Goal: Task Accomplishment & Management: Manage account settings

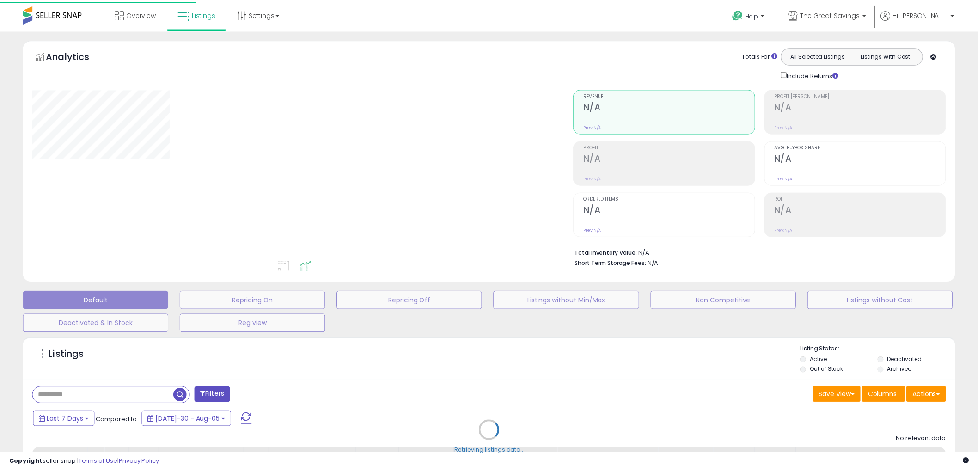
scroll to position [103, 0]
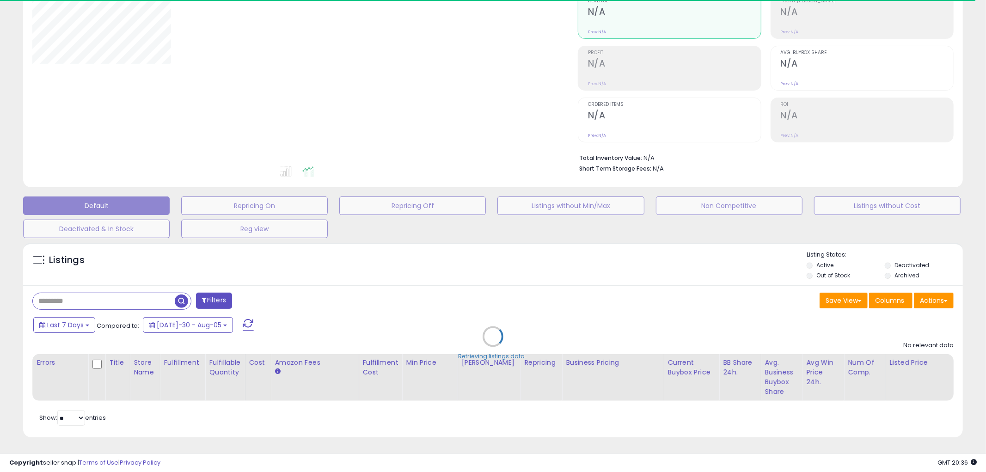
type input "**********"
select select "**"
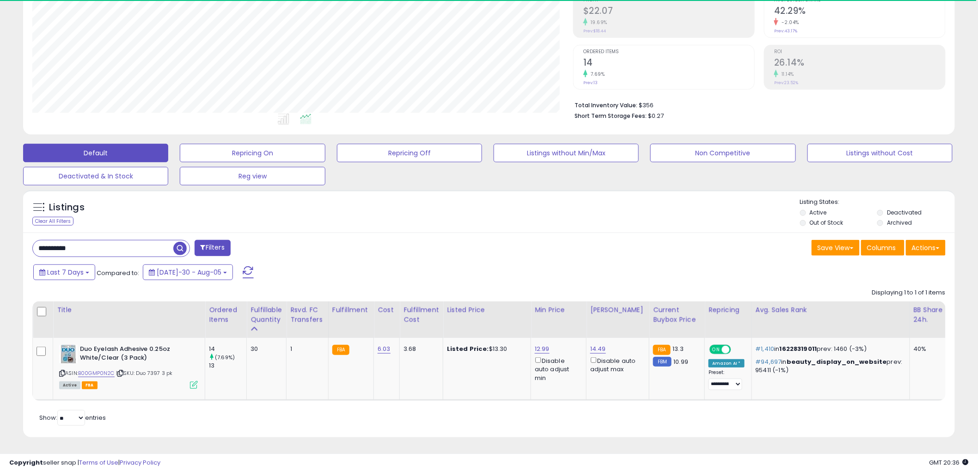
scroll to position [190, 541]
click at [147, 242] on input "**********" at bounding box center [103, 248] width 141 height 16
click at [147, 242] on input "**********" at bounding box center [148, 248] width 230 height 16
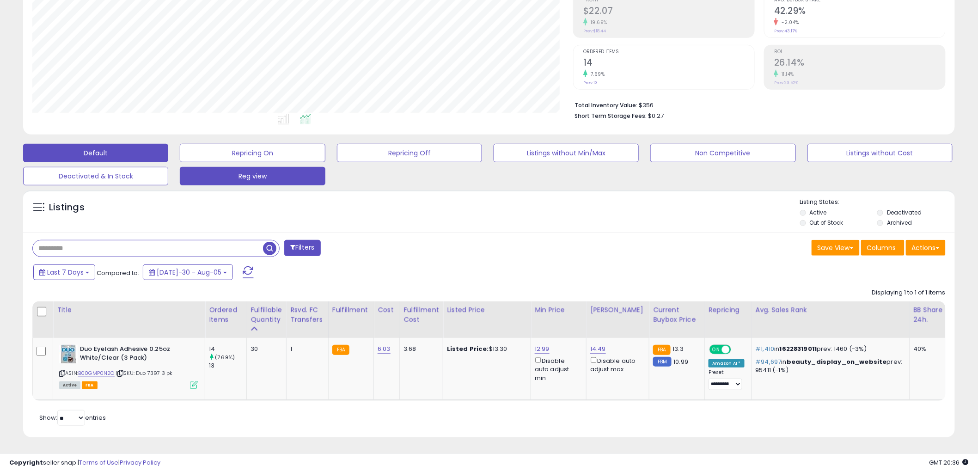
click at [269, 242] on span "button" at bounding box center [269, 248] width 13 height 13
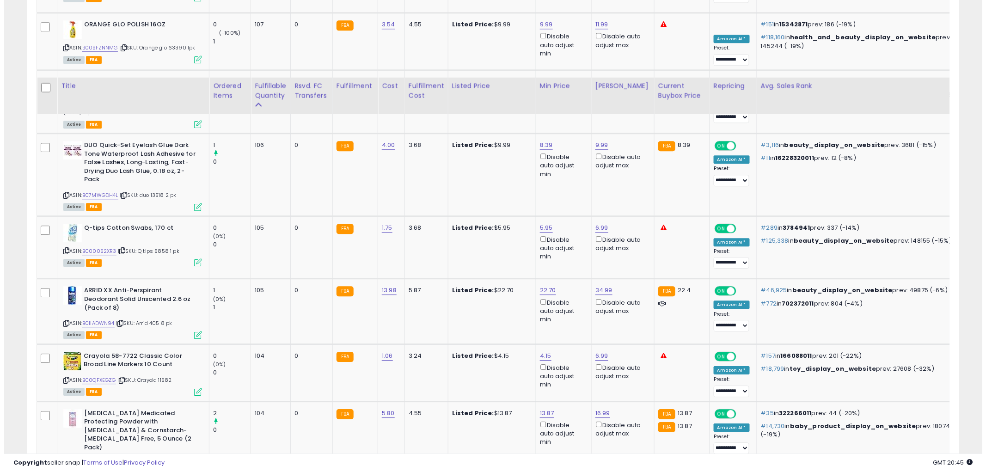
scroll to position [1018, 0]
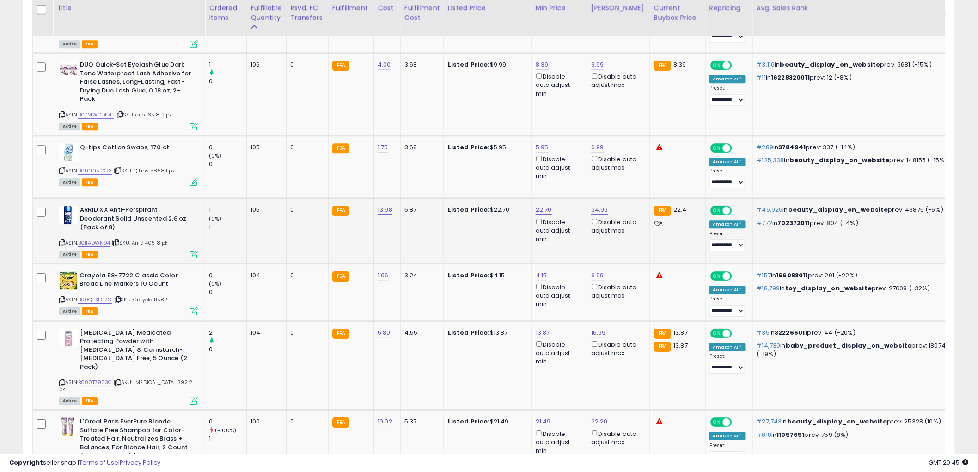
click at [190, 251] on div "Active FBA" at bounding box center [128, 254] width 139 height 6
click at [196, 251] on icon at bounding box center [194, 255] width 8 height 8
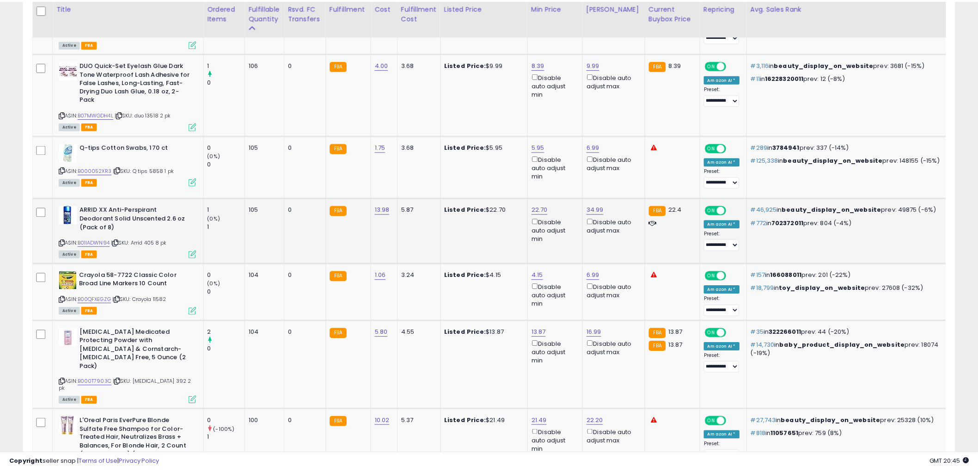
scroll to position [190, 546]
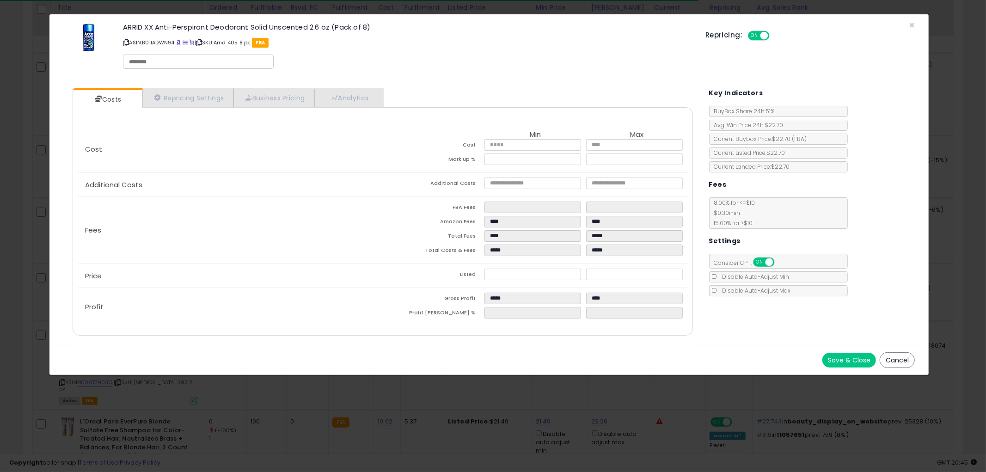
click at [898, 358] on button "Cancel" at bounding box center [897, 360] width 35 height 16
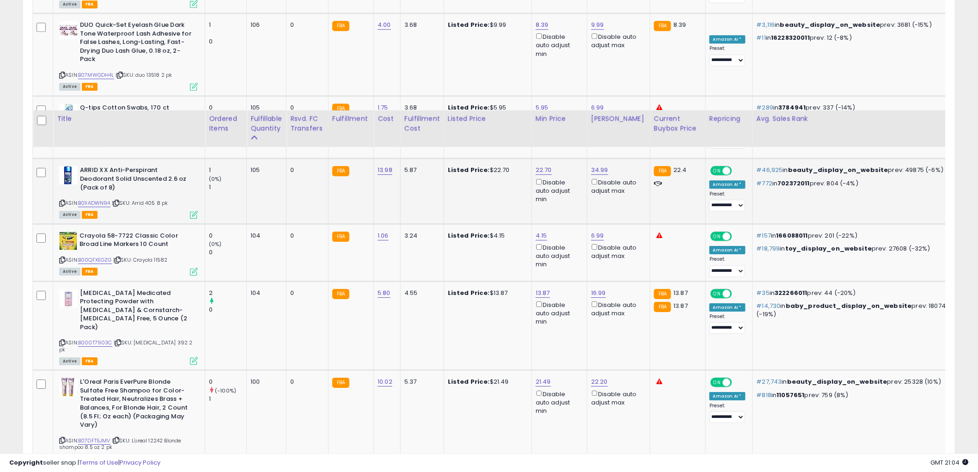
scroll to position [1172, 0]
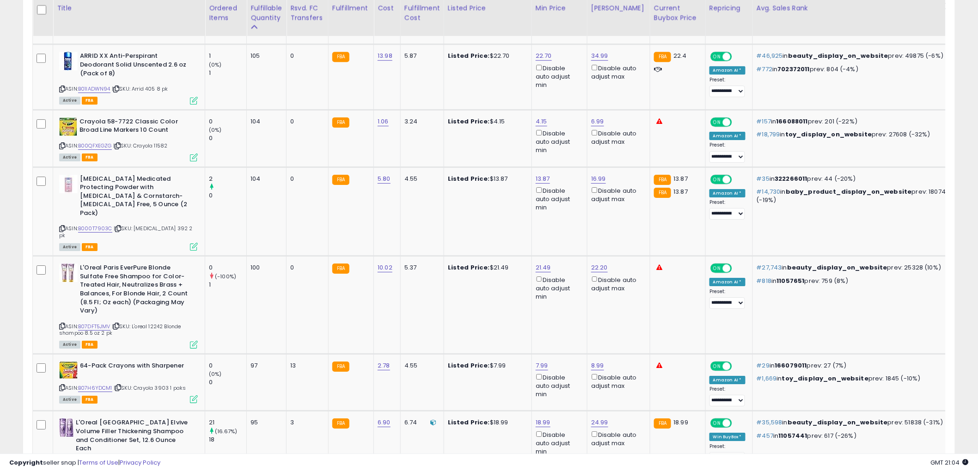
click at [61, 324] on icon at bounding box center [62, 326] width 6 height 5
click at [63, 324] on icon at bounding box center [62, 326] width 6 height 5
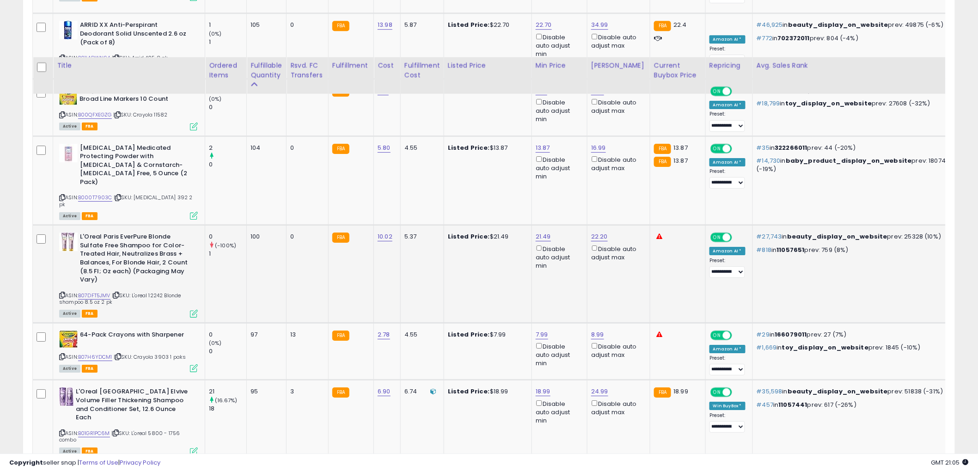
scroll to position [1275, 0]
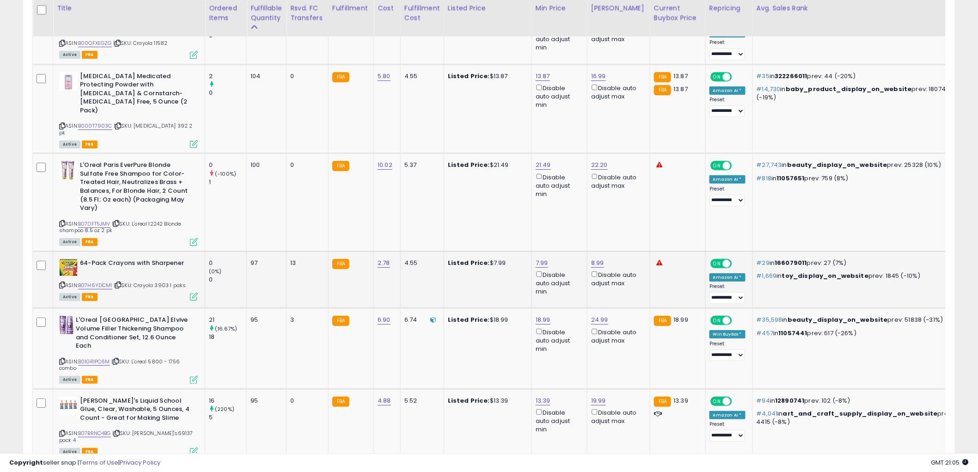
click at [63, 283] on icon at bounding box center [62, 285] width 6 height 5
click at [61, 283] on icon at bounding box center [62, 285] width 6 height 5
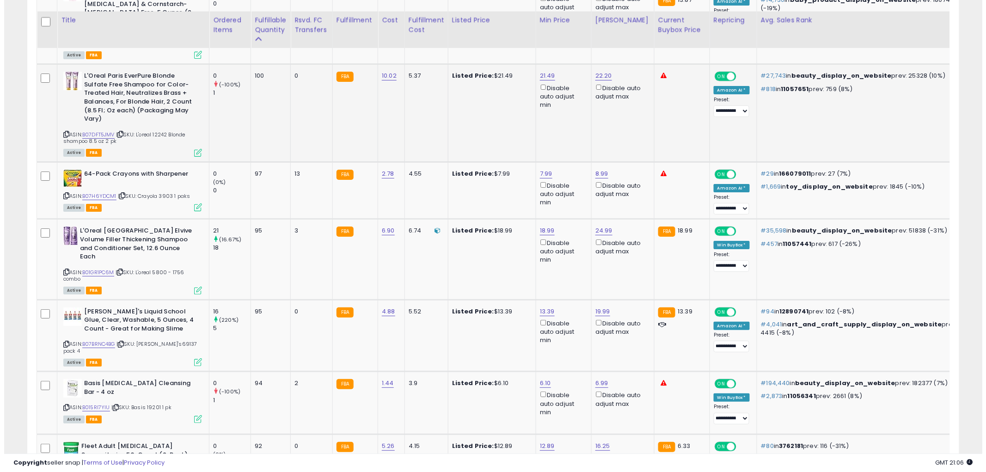
scroll to position [1378, 0]
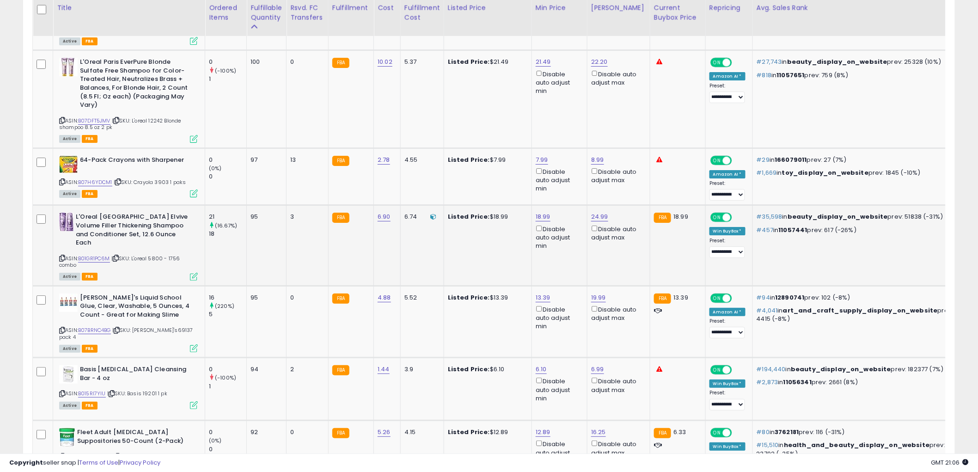
click at [193, 273] on icon at bounding box center [194, 277] width 8 height 8
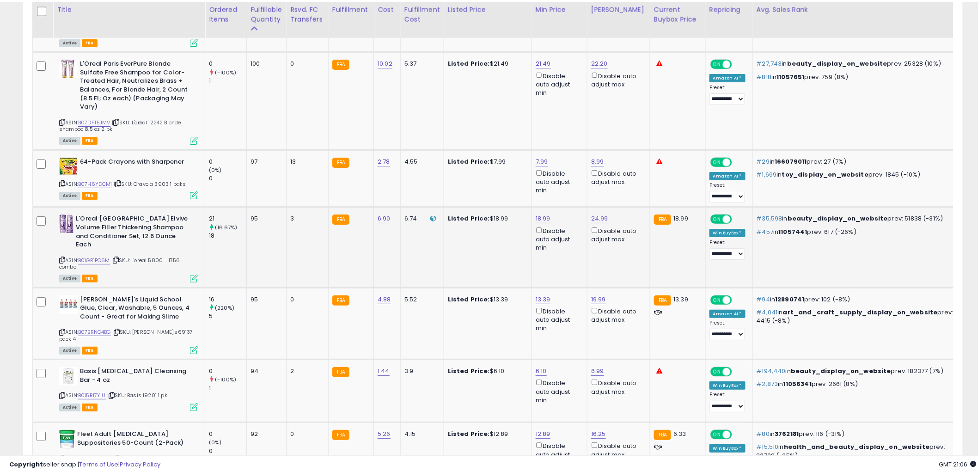
scroll to position [190, 546]
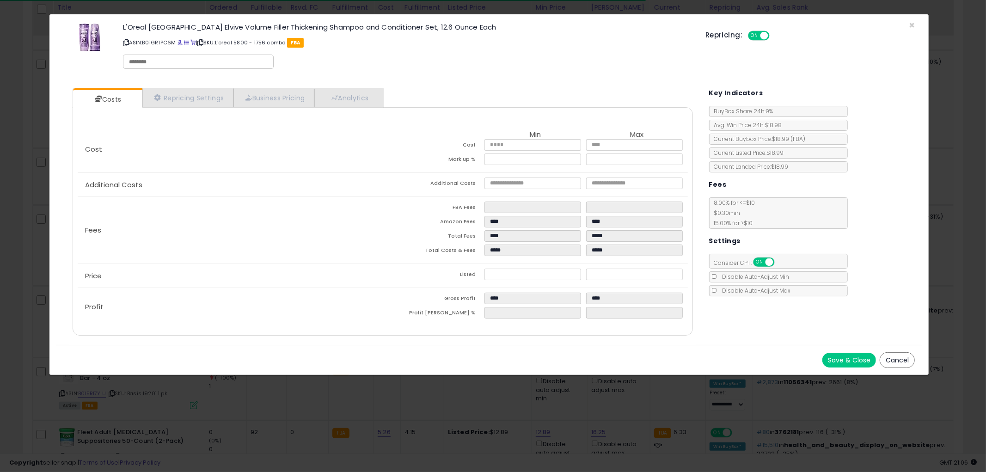
click at [886, 358] on button "Cancel" at bounding box center [897, 360] width 35 height 16
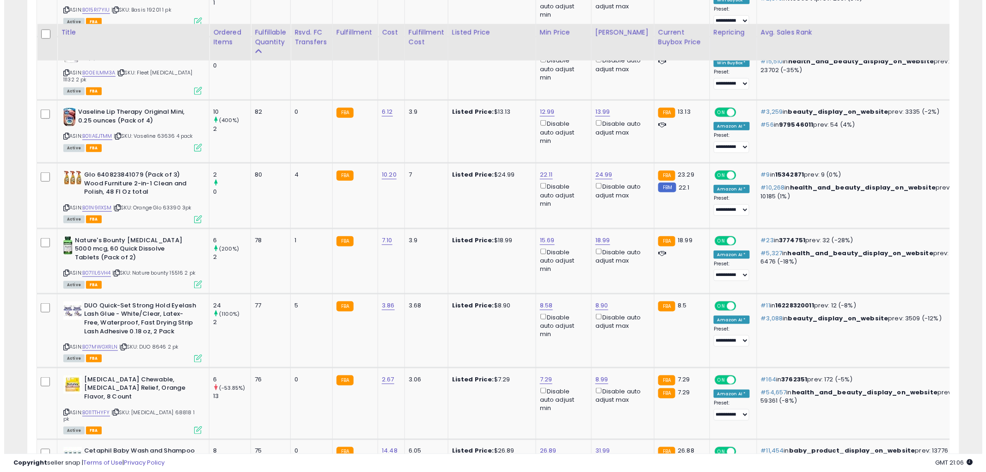
scroll to position [1788, 0]
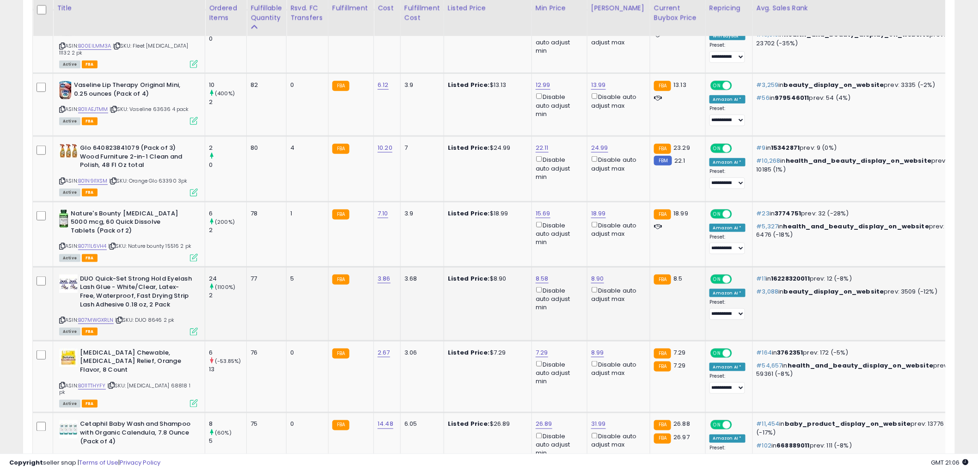
click at [192, 328] on icon at bounding box center [194, 332] width 8 height 8
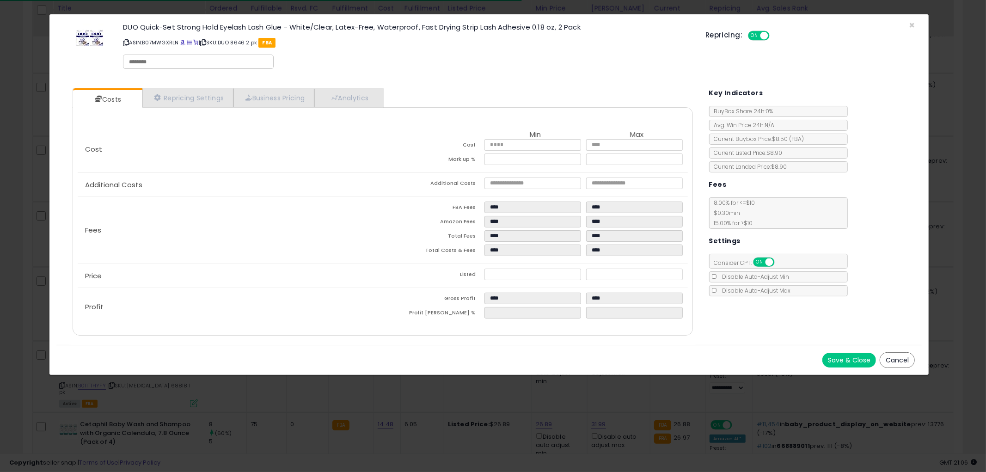
click at [898, 357] on button "Cancel" at bounding box center [897, 360] width 35 height 16
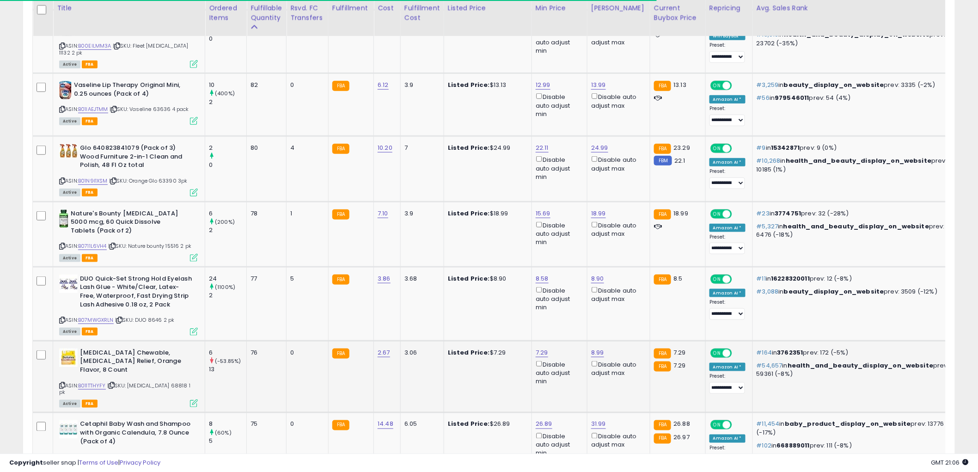
scroll to position [462171, 461819]
click at [62, 318] on icon at bounding box center [62, 320] width 6 height 5
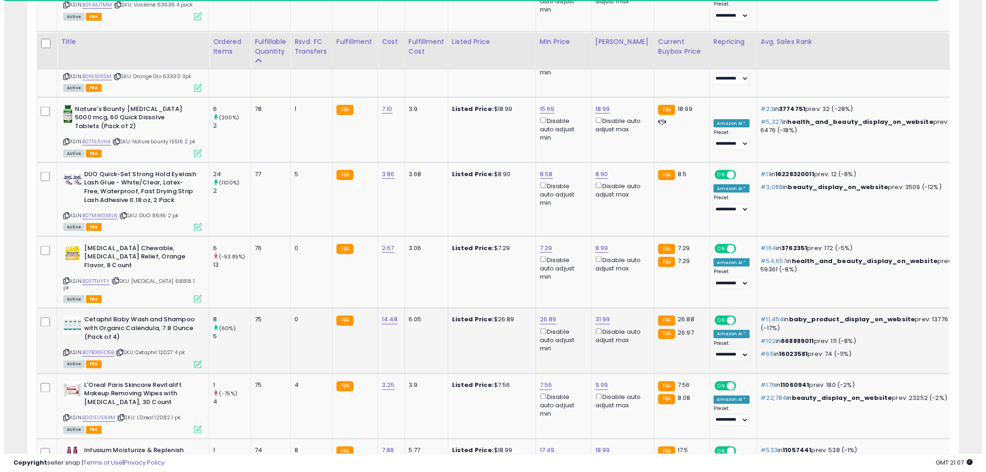
scroll to position [1943, 0]
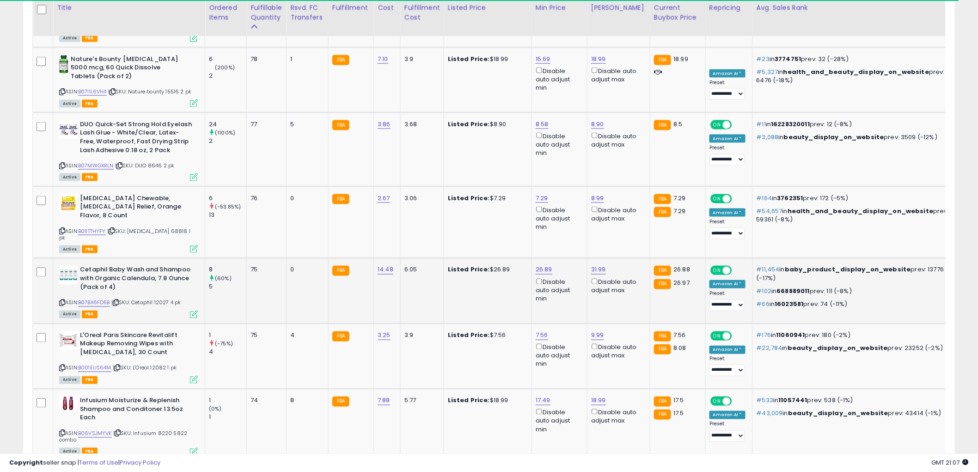
click at [193, 311] on icon at bounding box center [194, 315] width 8 height 8
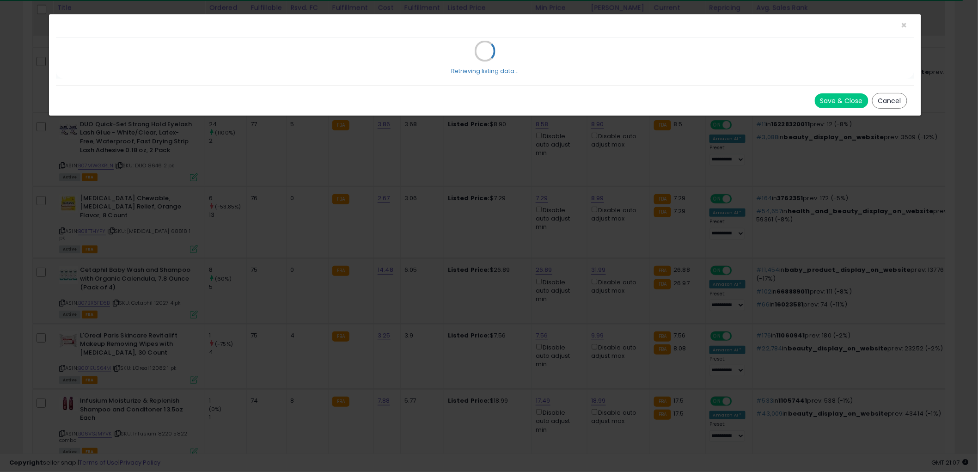
scroll to position [190, 546]
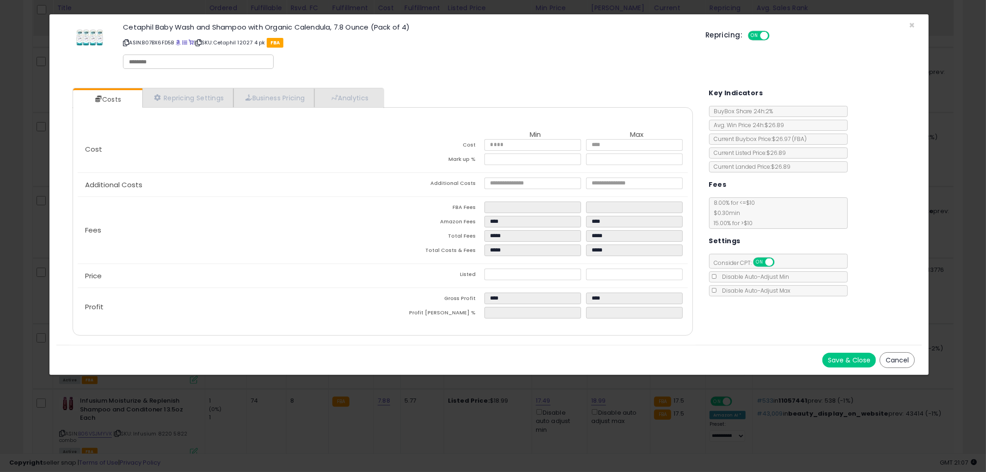
click at [913, 359] on button "Cancel" at bounding box center [897, 360] width 35 height 16
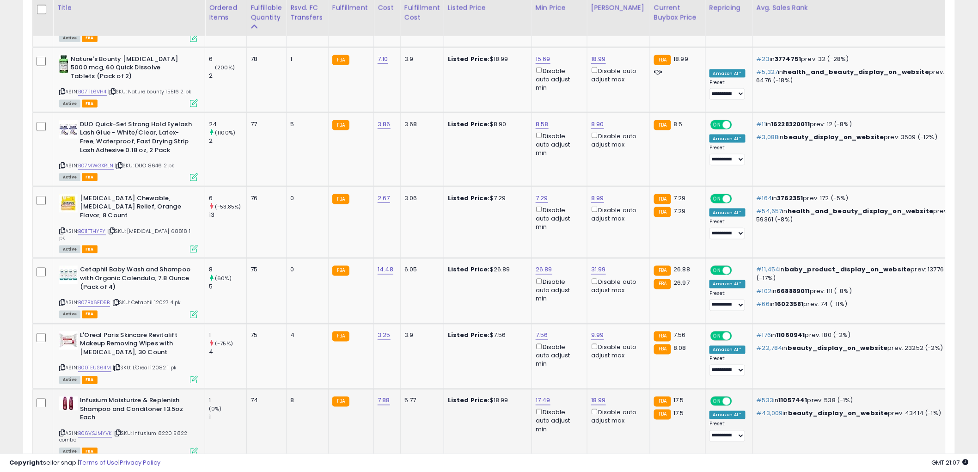
scroll to position [462171, 461819]
click at [61, 301] on icon at bounding box center [62, 303] width 6 height 5
type input "*****"
click at [575, 188] on button "submit" at bounding box center [567, 192] width 16 height 14
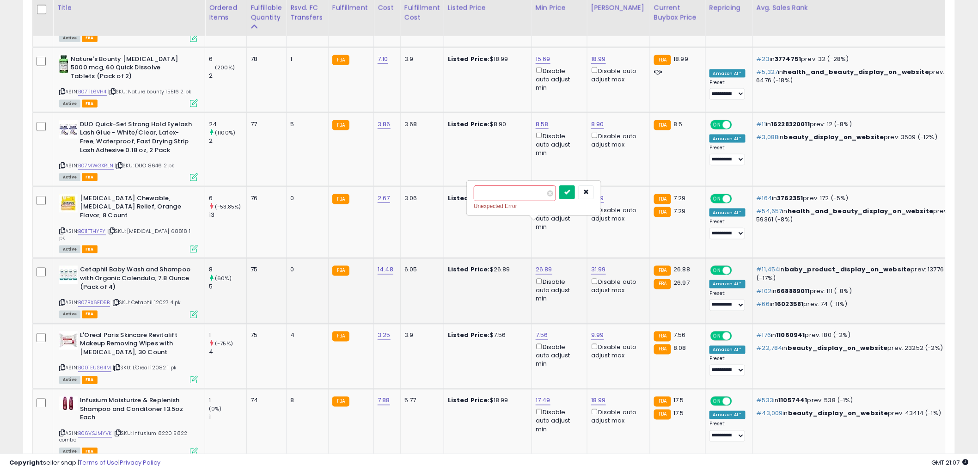
click at [575, 188] on button "submit" at bounding box center [567, 192] width 16 height 14
click at [449, 276] on td "Listed Price: $26.89" at bounding box center [488, 290] width 88 height 65
click at [589, 192] on icon "button" at bounding box center [586, 192] width 6 height 6
type input "*****"
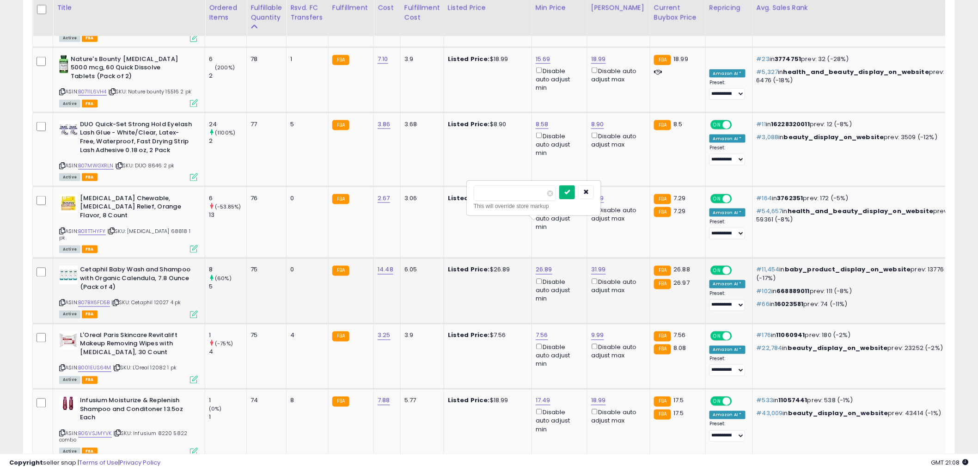
click at [575, 186] on button "submit" at bounding box center [567, 192] width 16 height 14
drag, startPoint x: 428, startPoint y: 252, endPoint x: 410, endPoint y: 246, distance: 18.7
click at [427, 258] on td "6.05" at bounding box center [421, 290] width 43 height 65
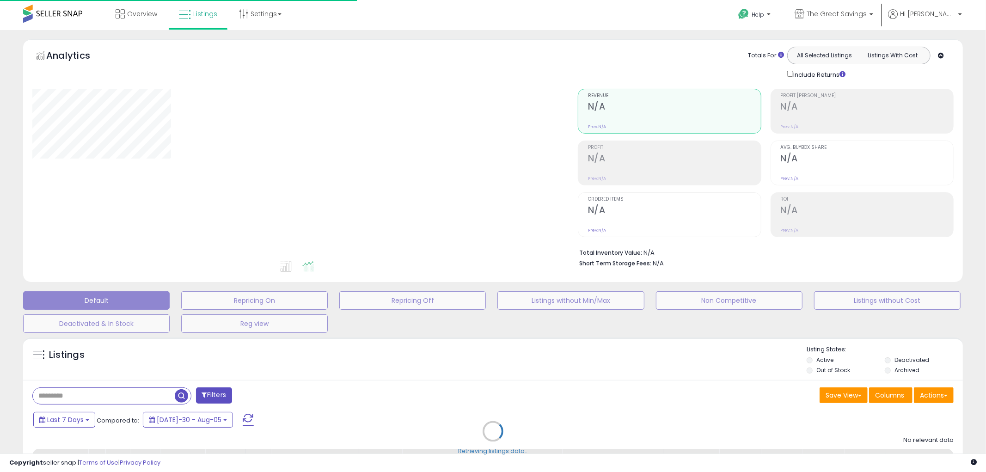
scroll to position [450, 0]
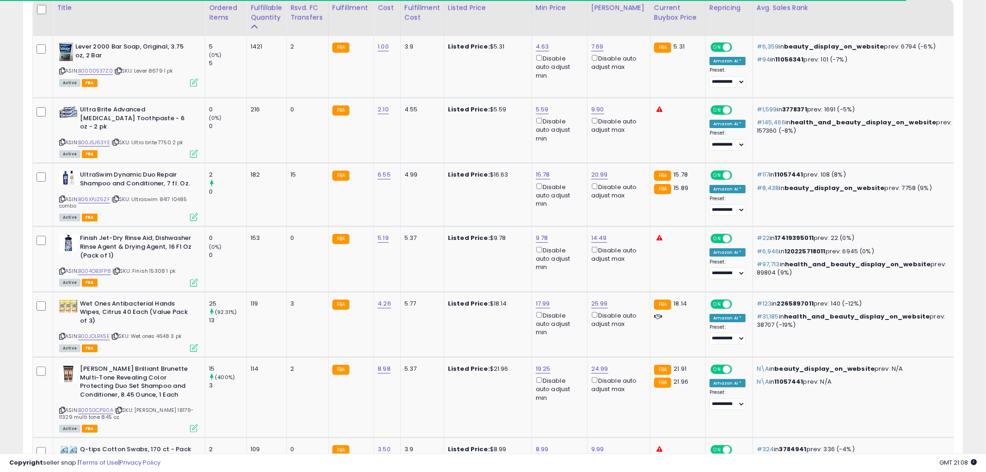
select select "**"
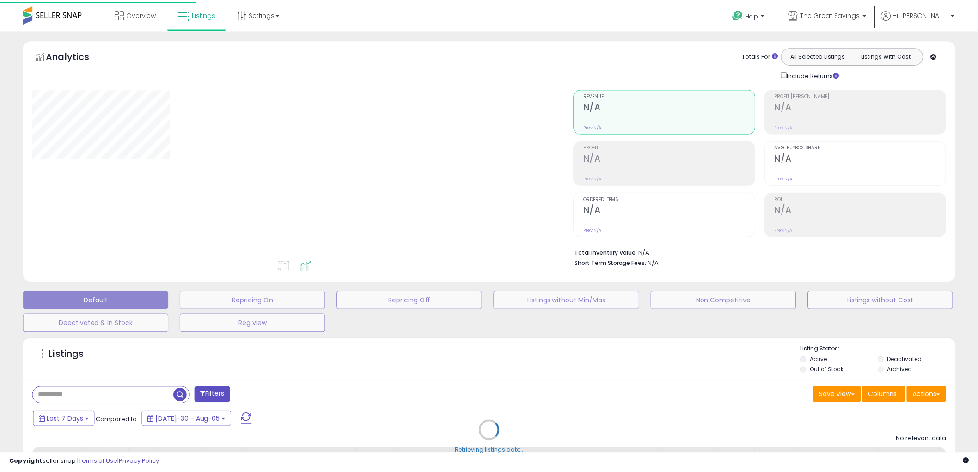
scroll to position [103, 0]
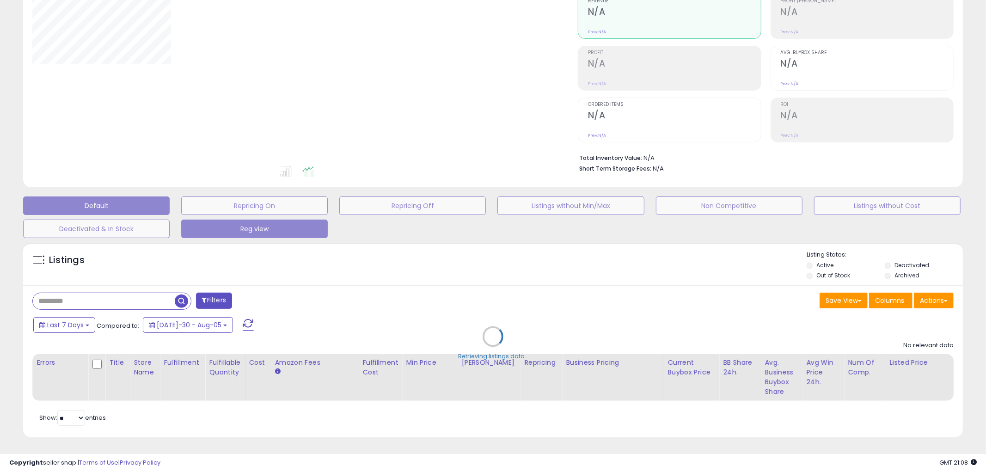
select select "**"
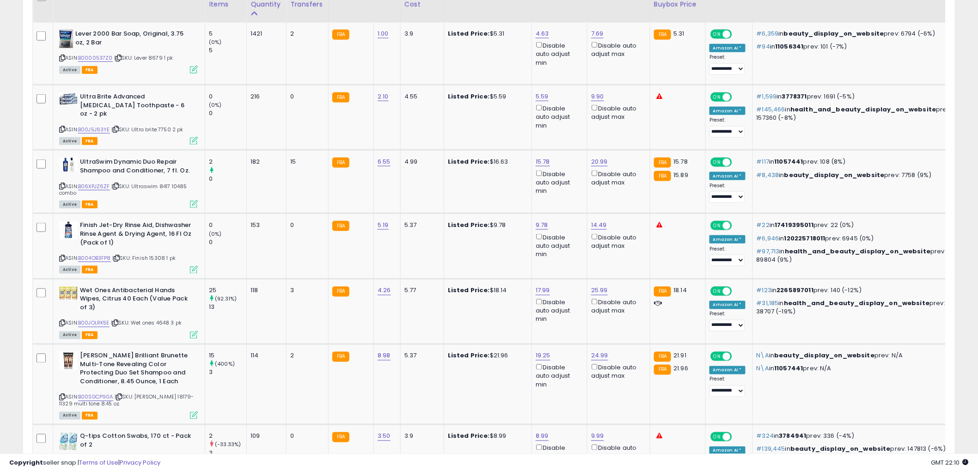
scroll to position [154, 0]
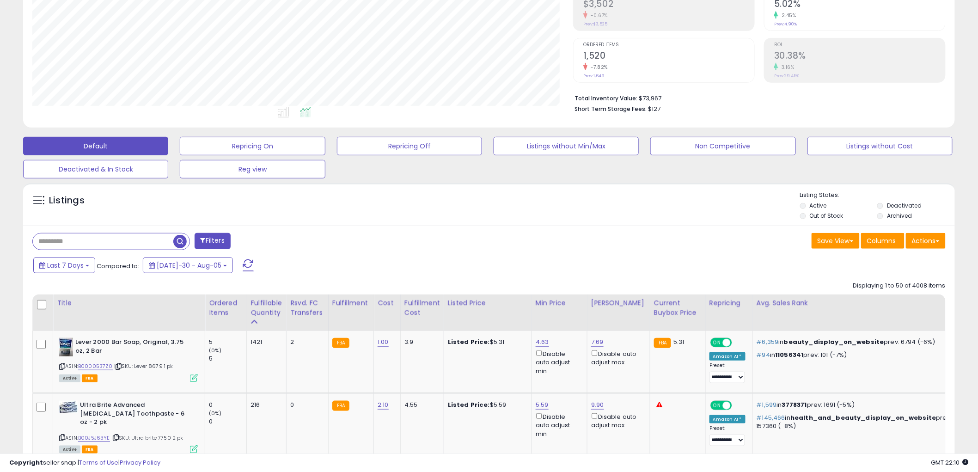
click at [125, 247] on input "text" at bounding box center [103, 241] width 141 height 16
paste input "**********"
click at [267, 241] on span "button" at bounding box center [269, 241] width 13 height 13
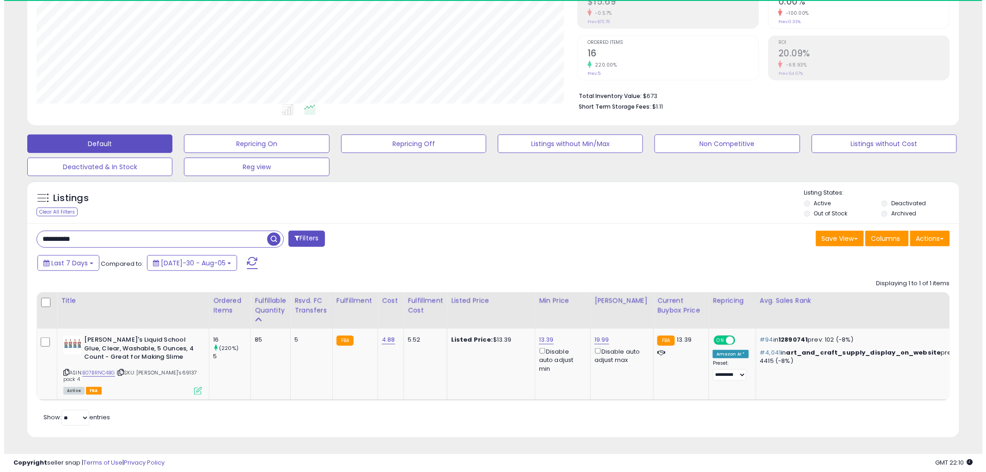
scroll to position [190, 541]
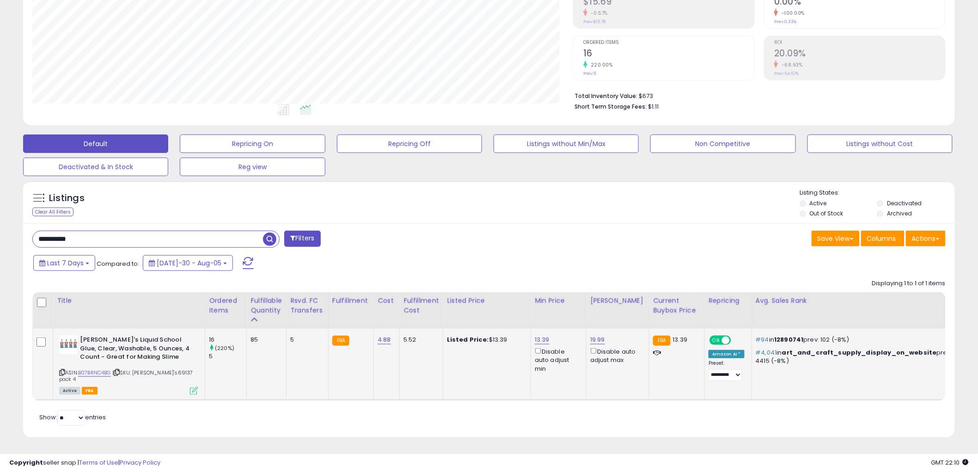
click at [191, 387] on icon at bounding box center [194, 391] width 8 height 8
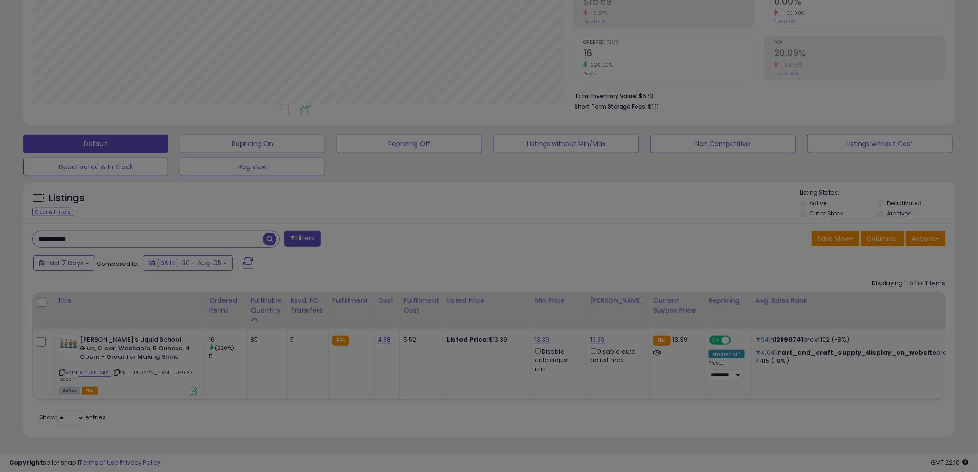
scroll to position [190, 546]
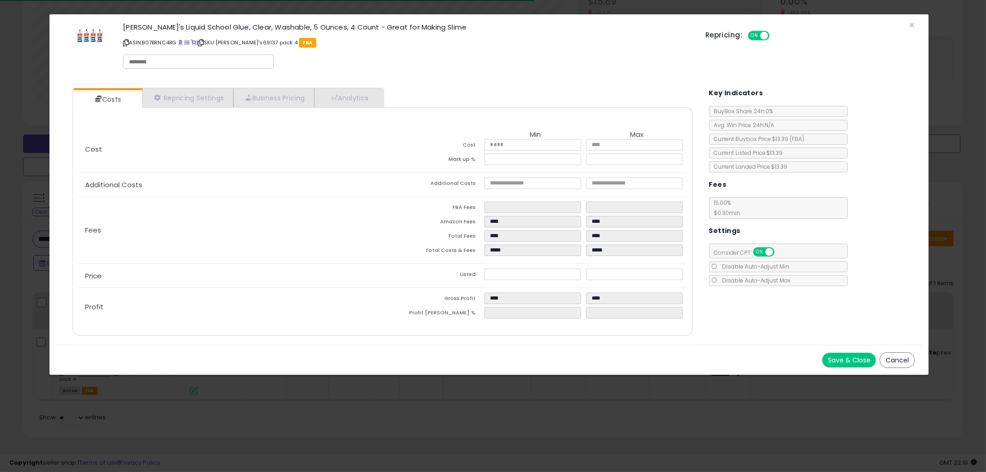
click at [899, 358] on button "Cancel" at bounding box center [897, 360] width 35 height 16
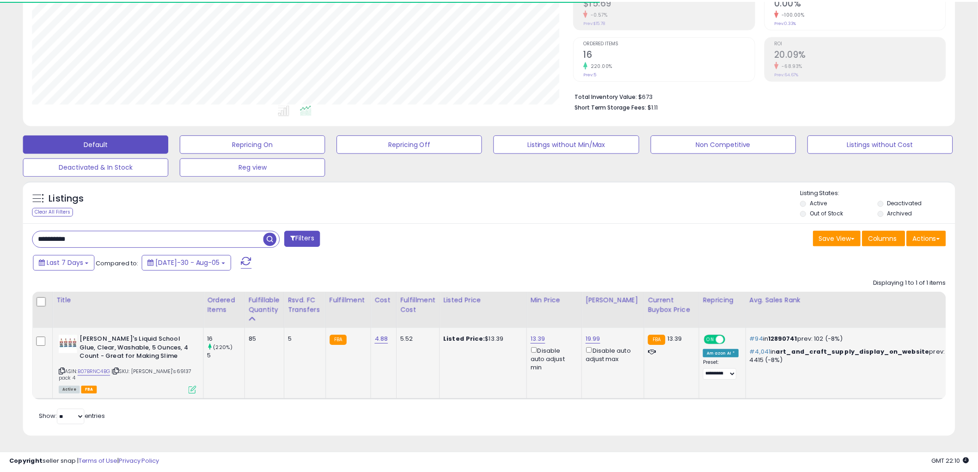
scroll to position [462171, 461819]
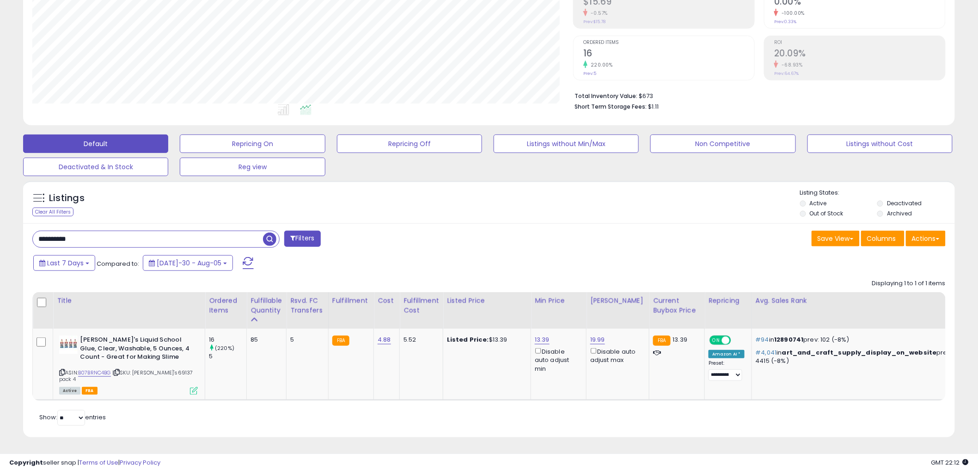
click at [89, 233] on input "**********" at bounding box center [148, 239] width 230 height 16
paste input "text"
click at [265, 241] on span "button" at bounding box center [269, 239] width 13 height 13
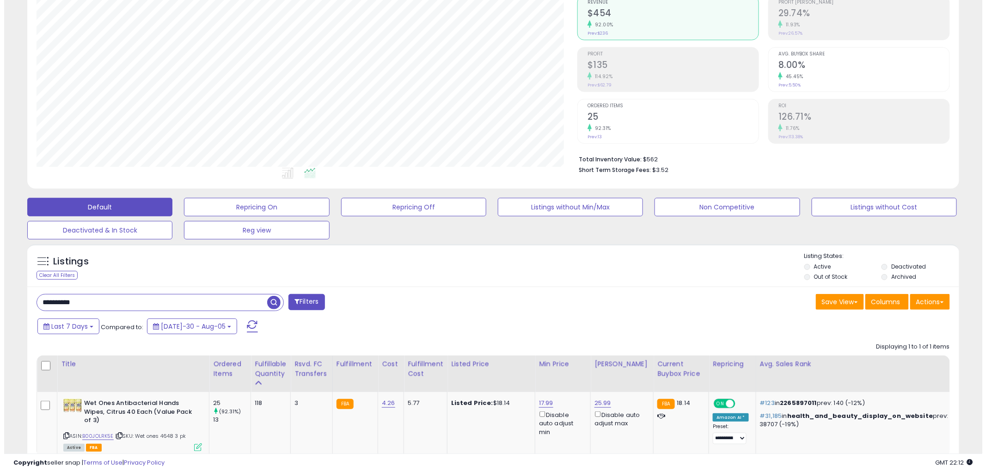
scroll to position [190, 541]
click at [100, 303] on input "**********" at bounding box center [148, 303] width 230 height 16
paste input "text"
type input "**********"
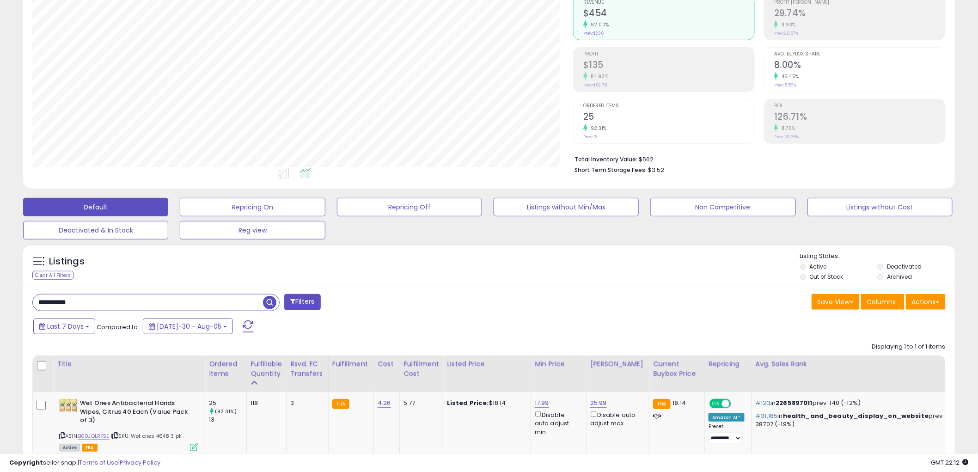
click at [269, 304] on span "button" at bounding box center [269, 302] width 13 height 13
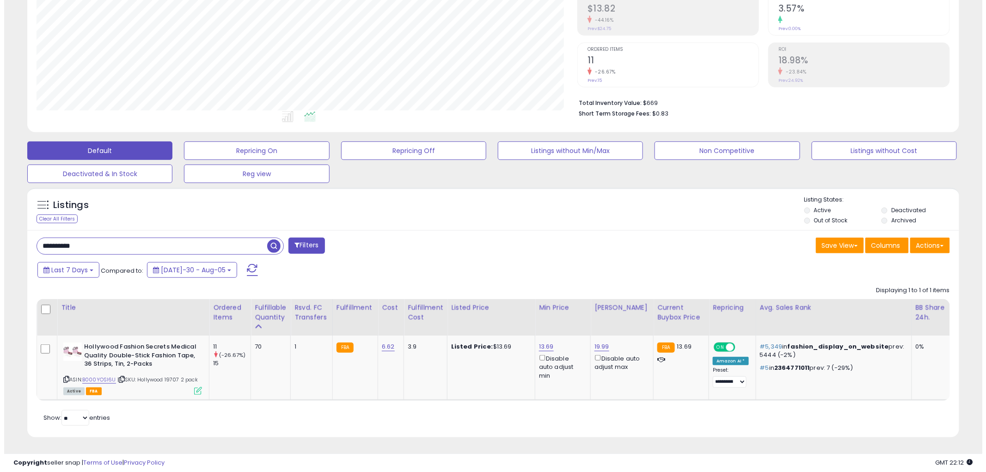
scroll to position [158, 0]
click at [190, 387] on icon at bounding box center [194, 391] width 8 height 8
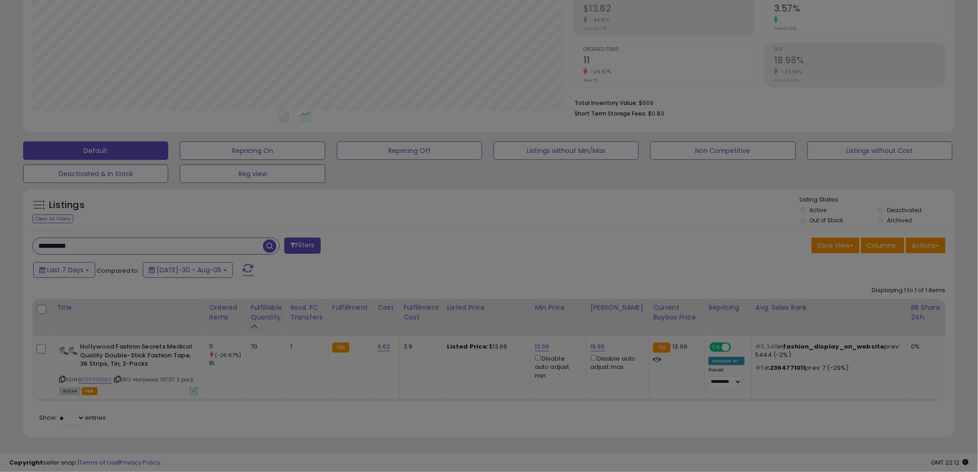
scroll to position [190, 546]
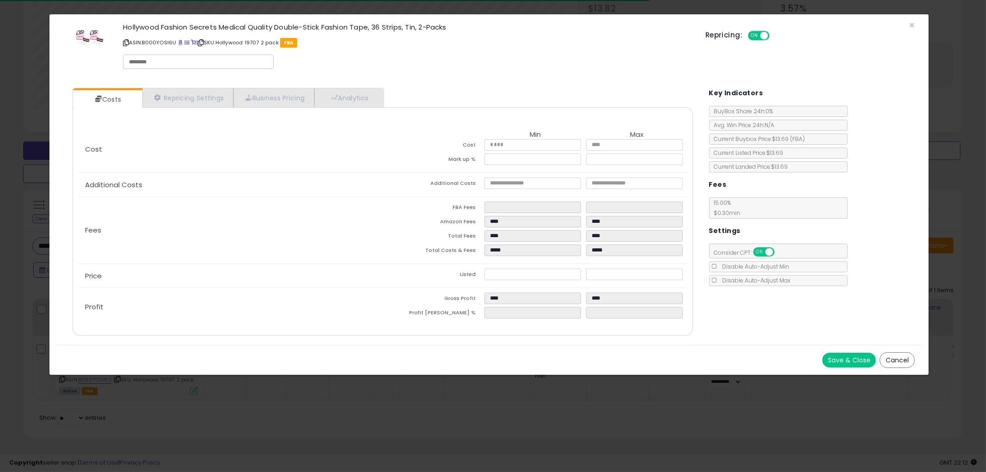
drag, startPoint x: 888, startPoint y: 354, endPoint x: 811, endPoint y: 282, distance: 105.0
click at [889, 353] on button "Cancel" at bounding box center [897, 360] width 35 height 16
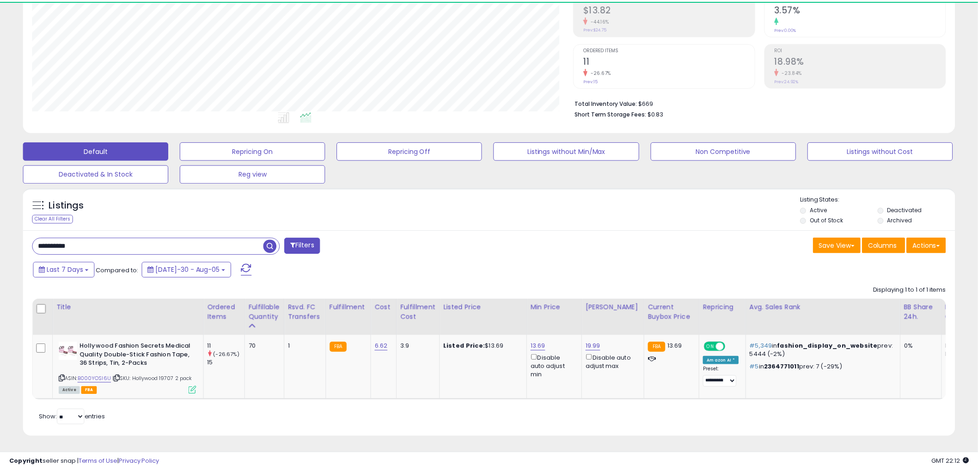
scroll to position [462171, 461819]
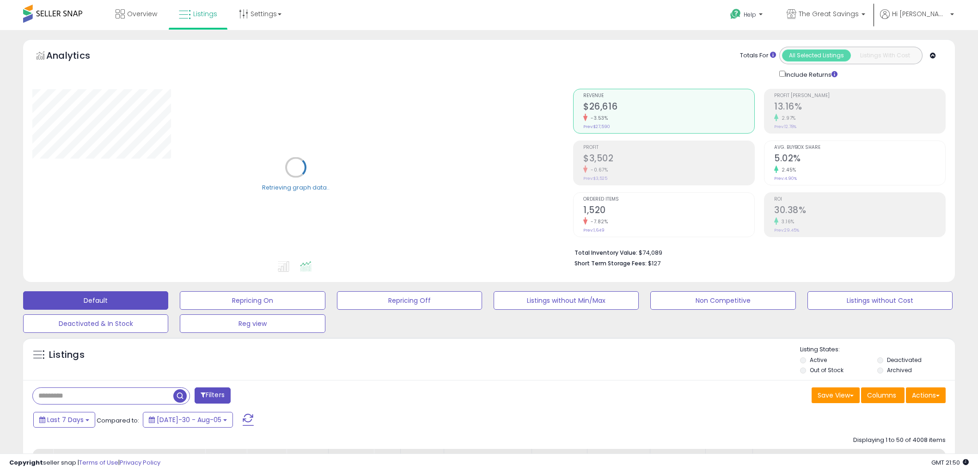
select select "**"
